Goal: Navigation & Orientation: Find specific page/section

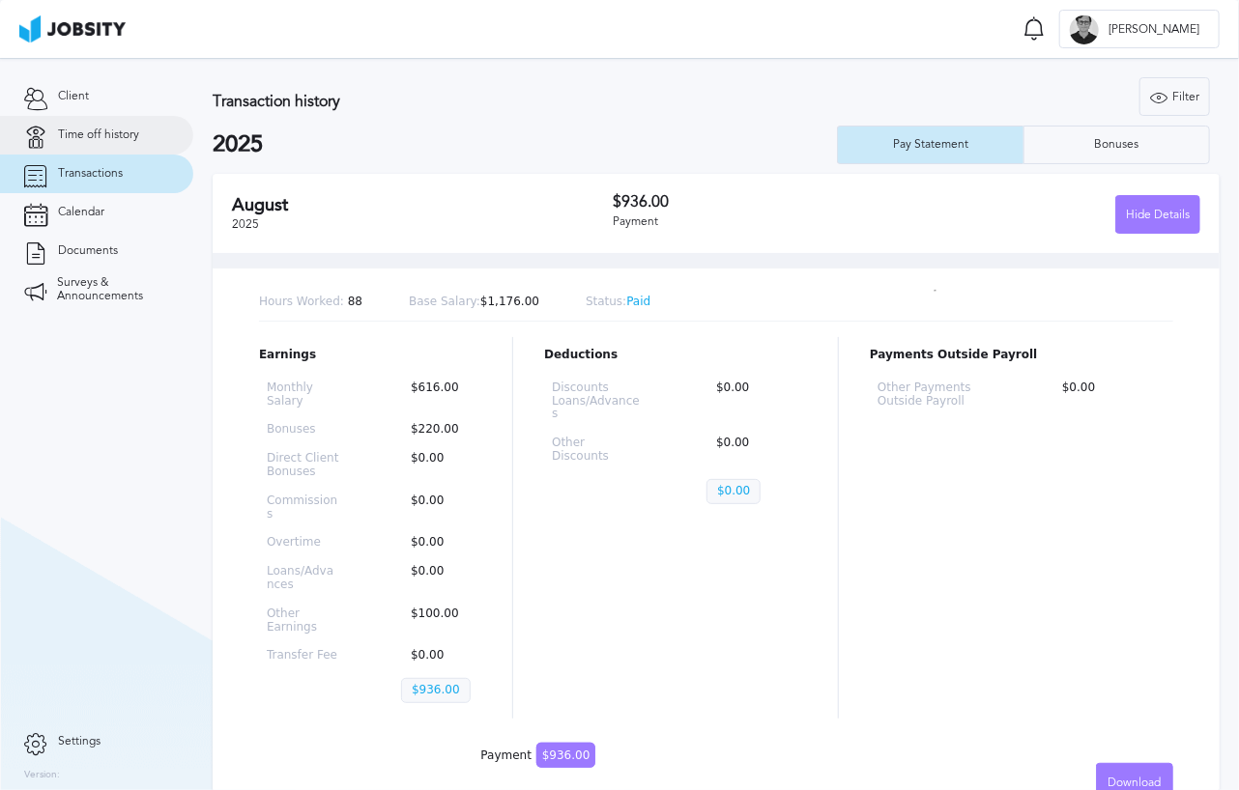
click at [46, 125] on link "Time off history" at bounding box center [96, 135] width 193 height 39
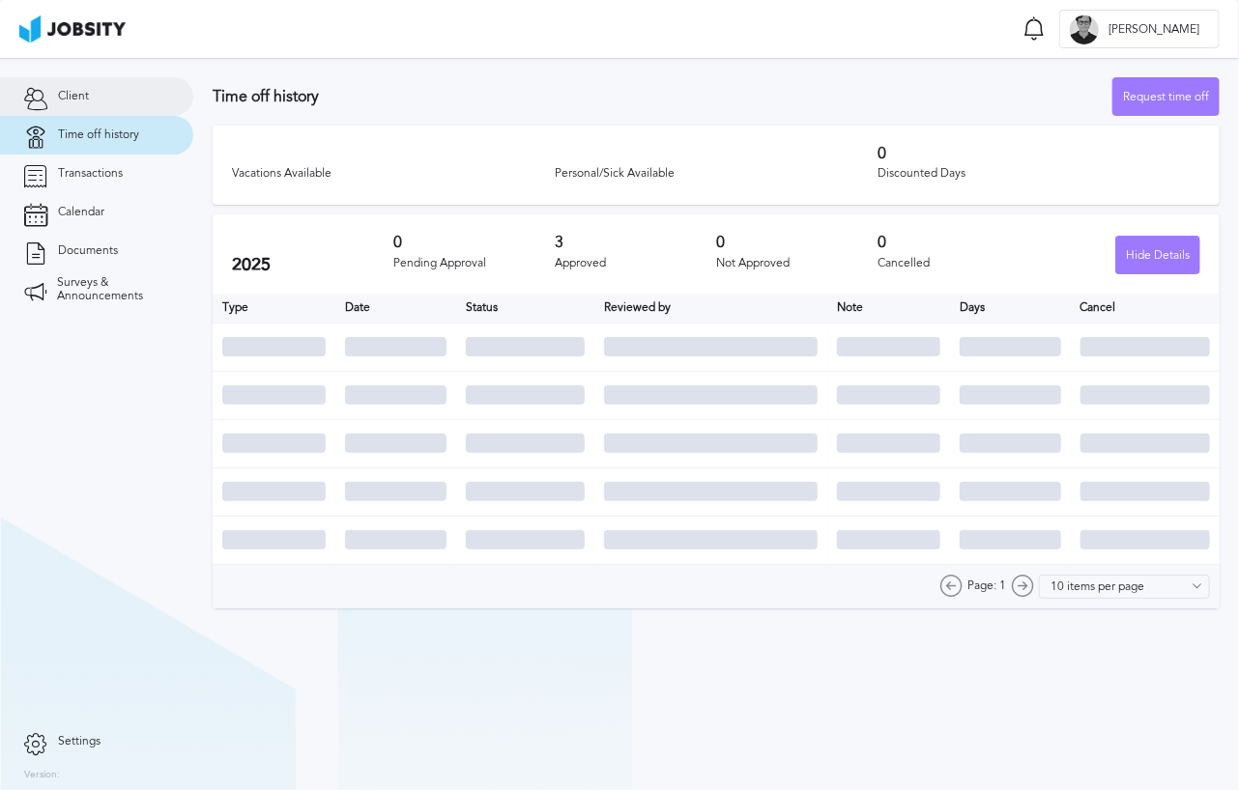
click at [95, 84] on link "Client" at bounding box center [96, 96] width 193 height 39
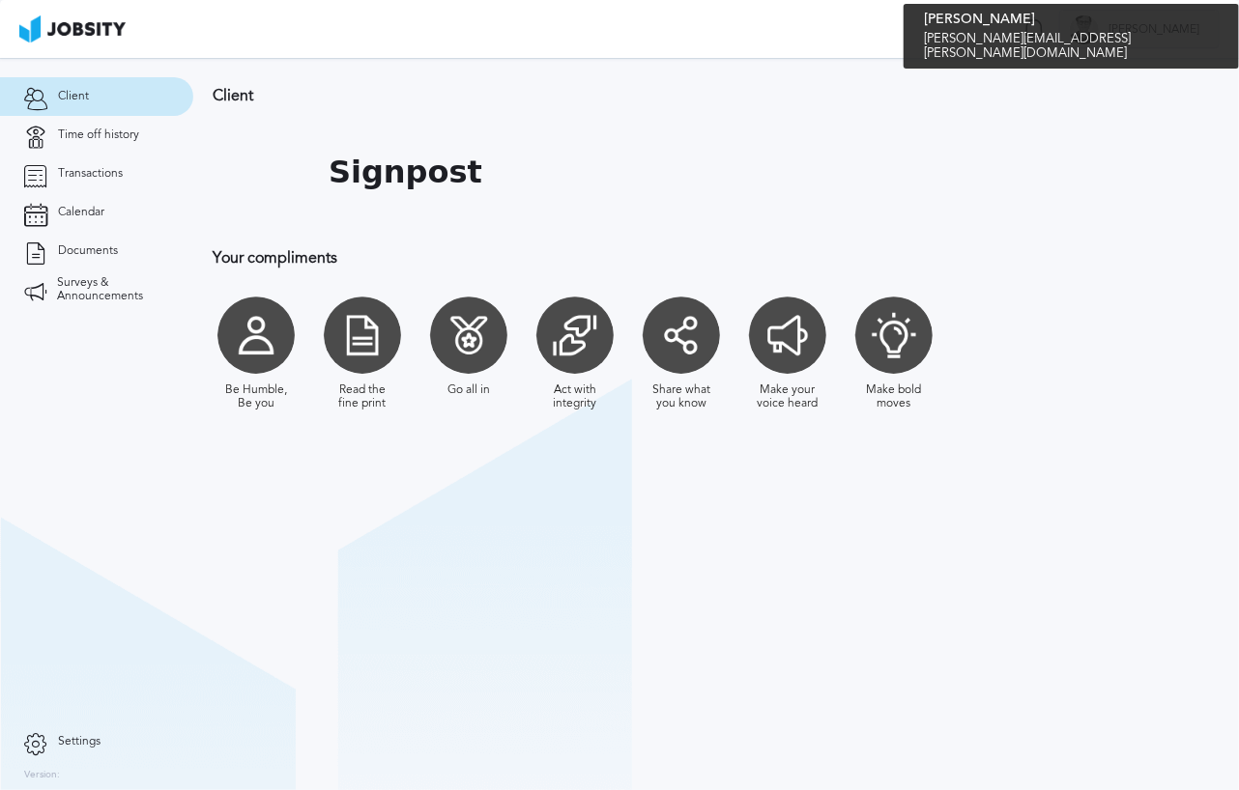
click at [1145, 21] on div "E Eduardo" at bounding box center [1139, 30] width 158 height 39
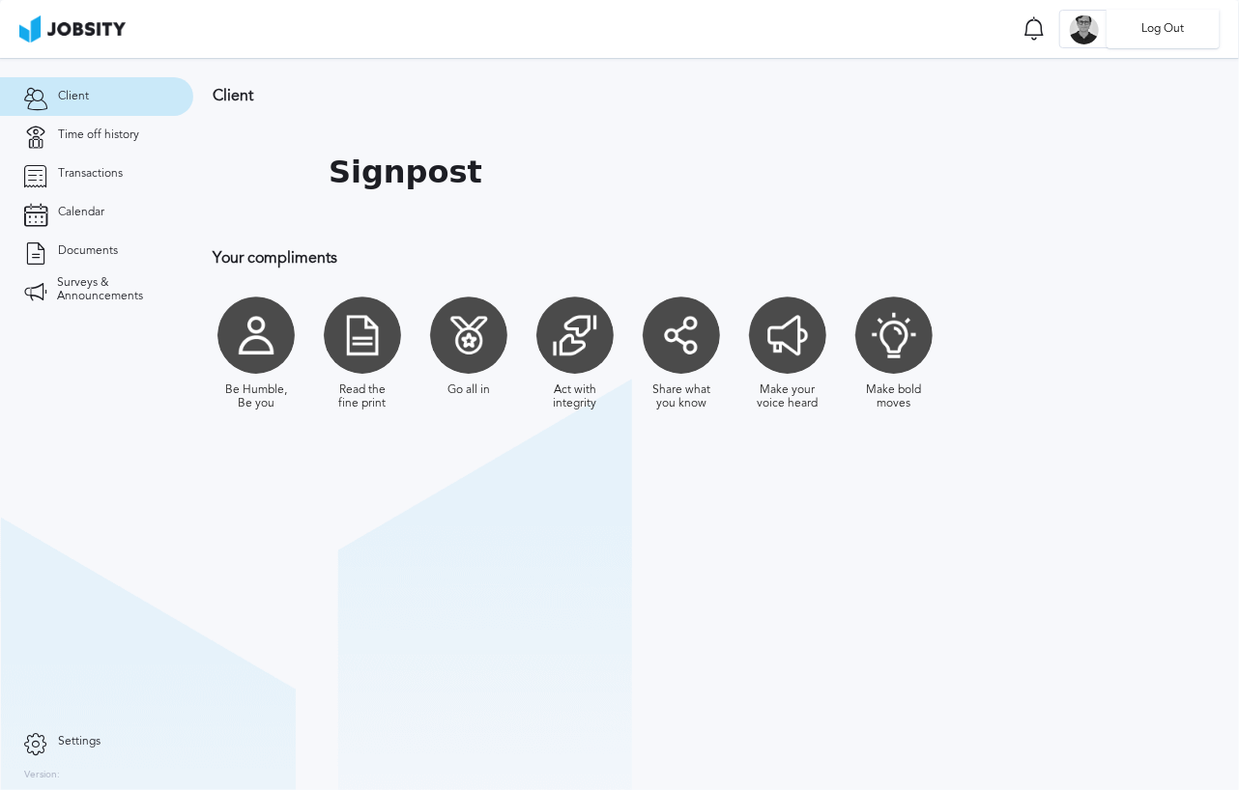
click at [1108, 109] on div "Log Out" at bounding box center [619, 395] width 1239 height 790
click at [1046, 22] on icon at bounding box center [1033, 28] width 23 height 24
click at [1043, 28] on icon at bounding box center [1033, 28] width 18 height 18
